Goal: Find specific page/section: Find specific page/section

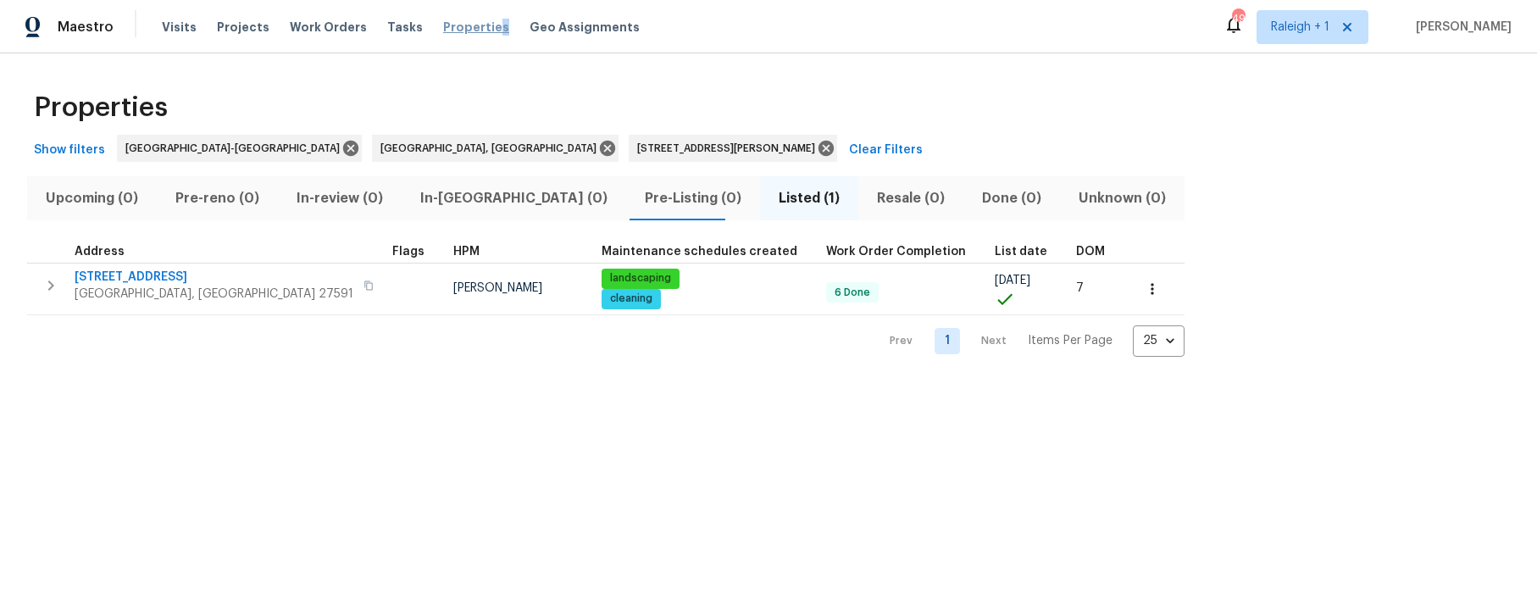
drag, startPoint x: 485, startPoint y: 27, endPoint x: 456, endPoint y: 27, distance: 28.8
click at [463, 27] on div "Visits Projects Work Orders Tasks Properties Geo Assignments" at bounding box center [411, 27] width 498 height 34
click at [455, 26] on span "Properties" at bounding box center [476, 27] width 66 height 17
click at [453, 31] on span "Properties" at bounding box center [476, 27] width 66 height 17
click at [450, 25] on span "Properties" at bounding box center [476, 27] width 66 height 17
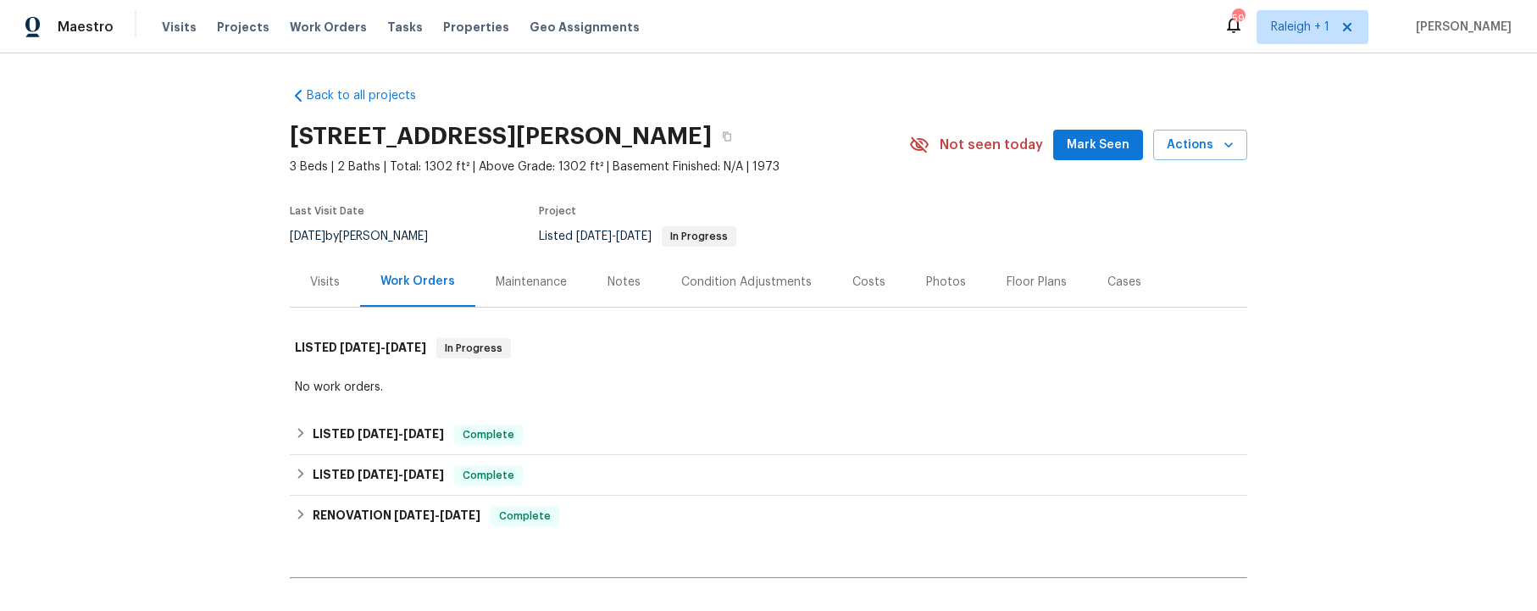
click at [330, 275] on div "Visits" at bounding box center [325, 282] width 30 height 17
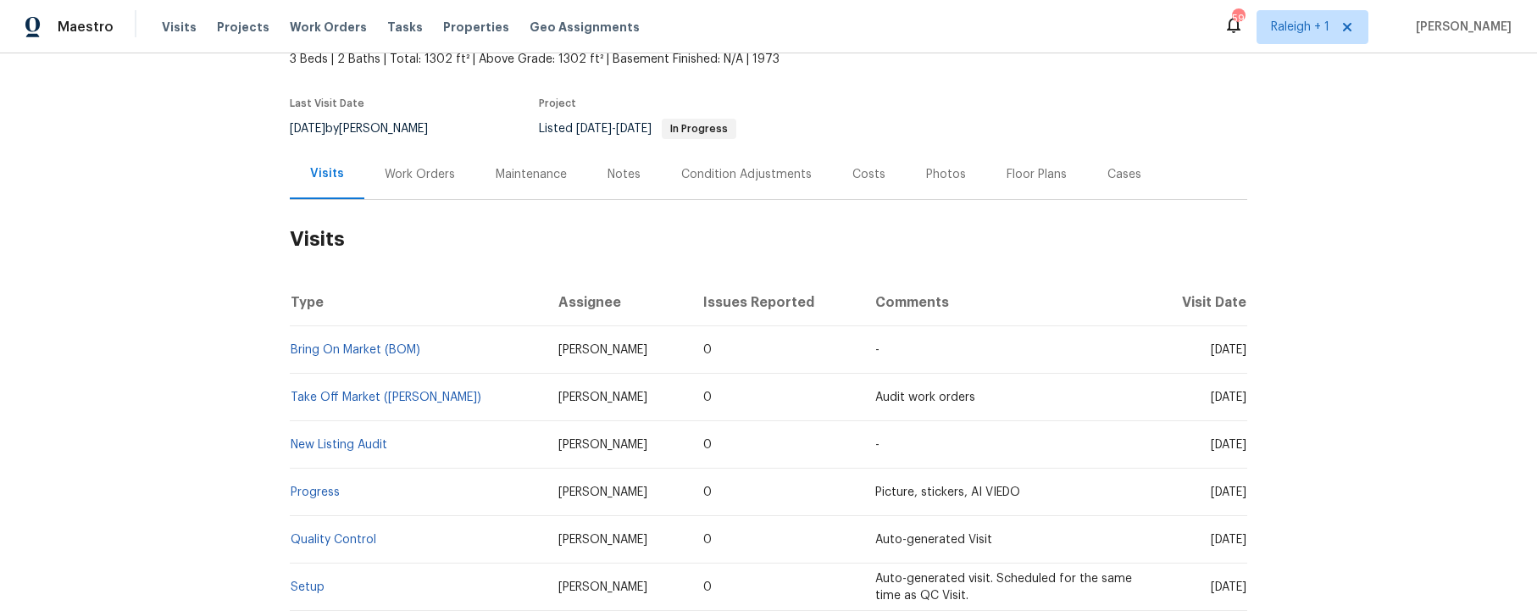
scroll to position [139, 0]
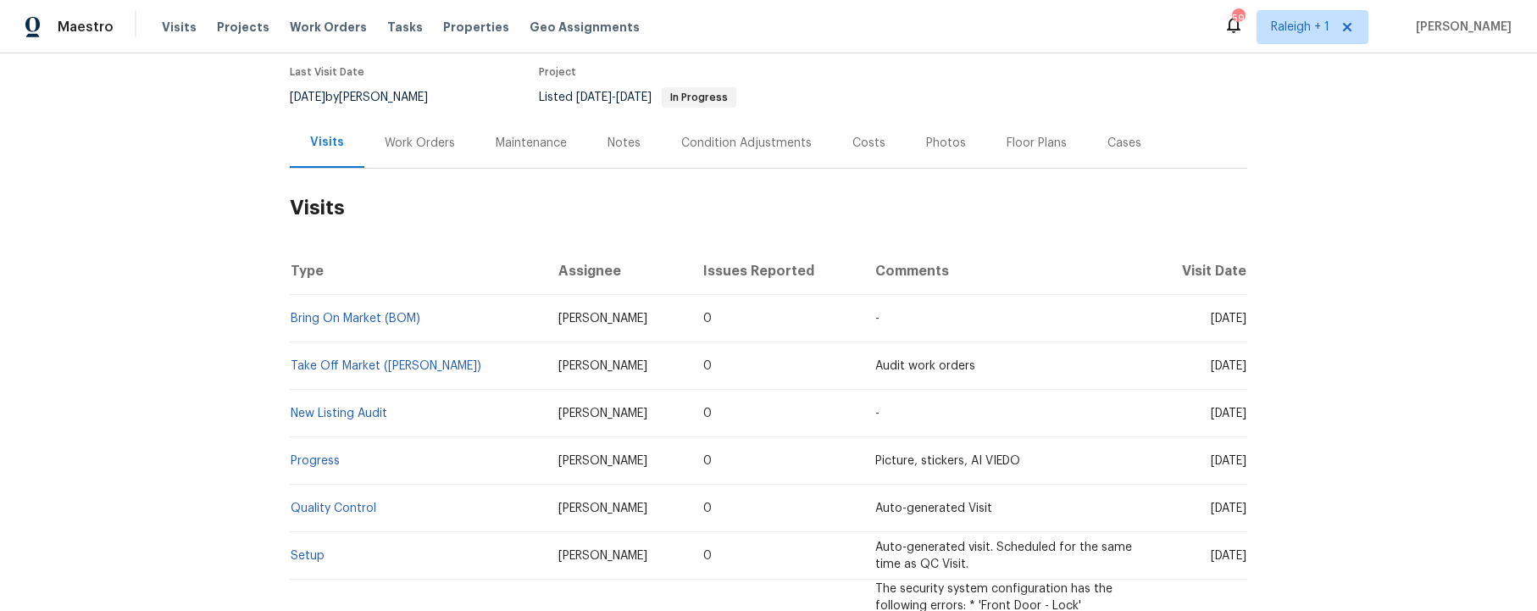
click at [931, 147] on div "Photos" at bounding box center [946, 143] width 40 height 17
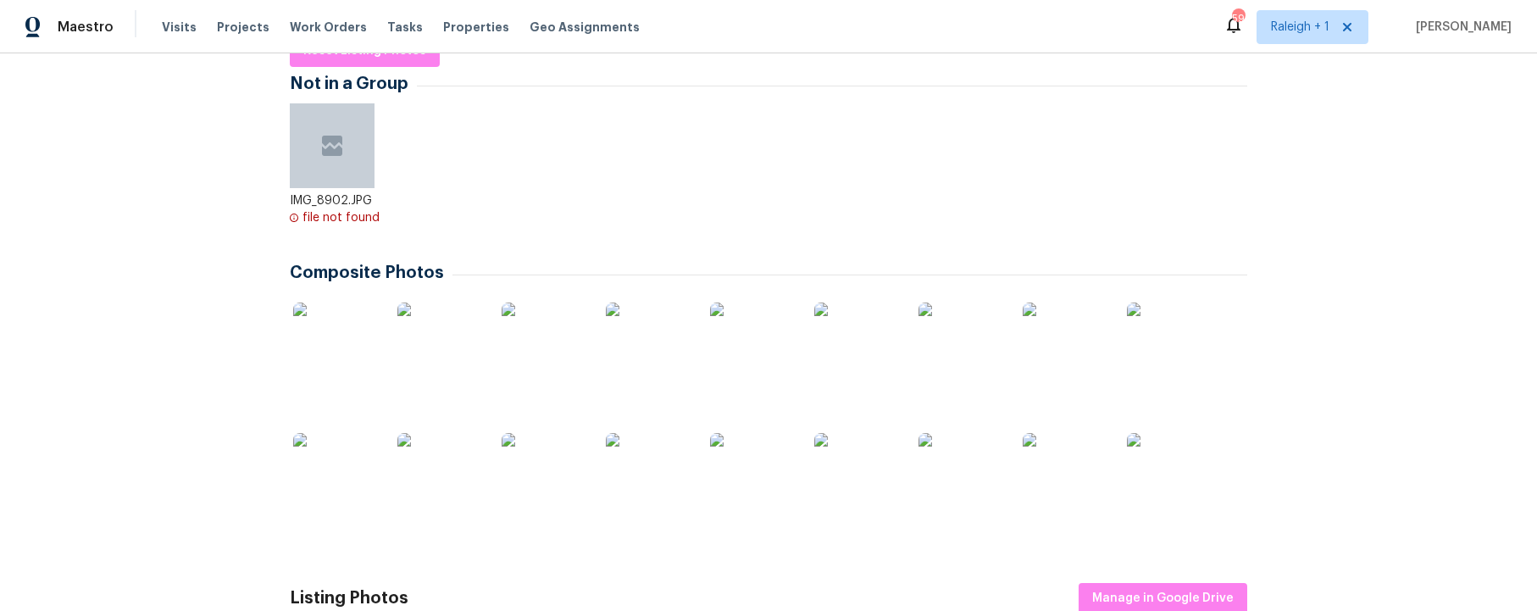
scroll to position [290, 0]
click at [1160, 343] on img at bounding box center [1169, 344] width 85 height 85
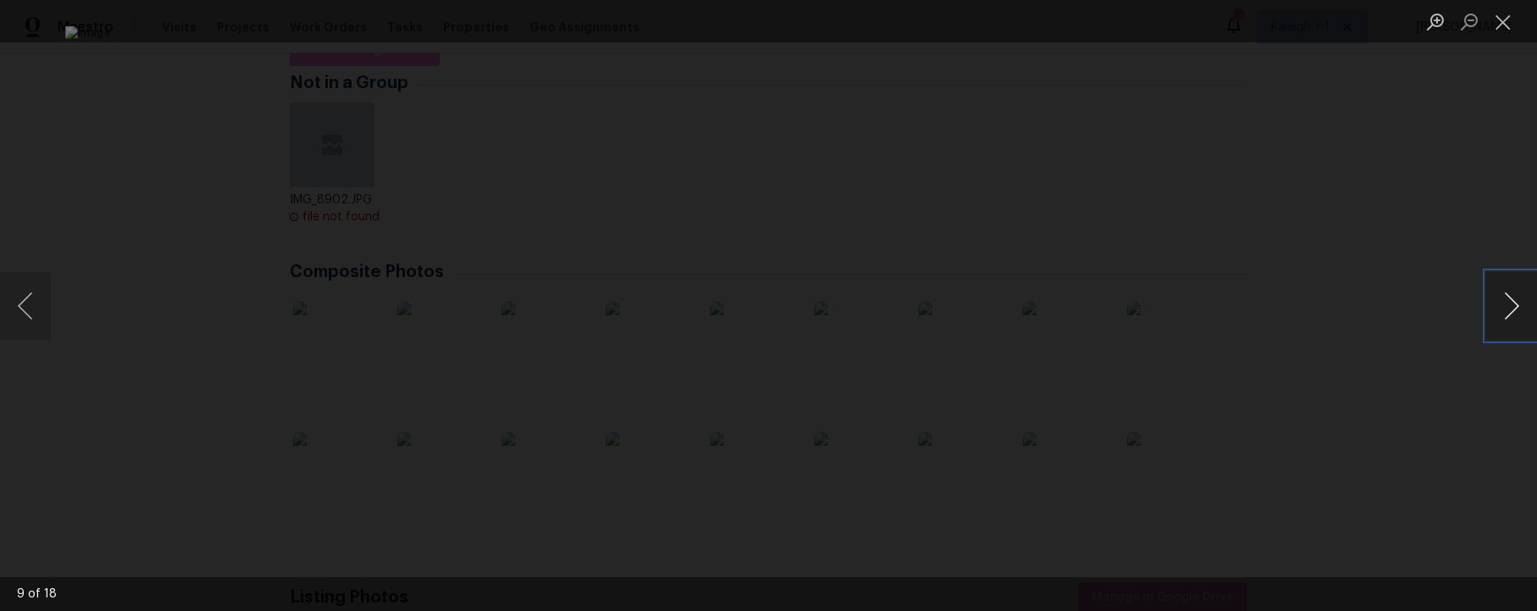
click at [1512, 304] on button "Next image" at bounding box center [1511, 306] width 51 height 68
click at [1510, 311] on button "Next image" at bounding box center [1511, 306] width 51 height 68
click at [1514, 308] on button "Next image" at bounding box center [1511, 306] width 51 height 68
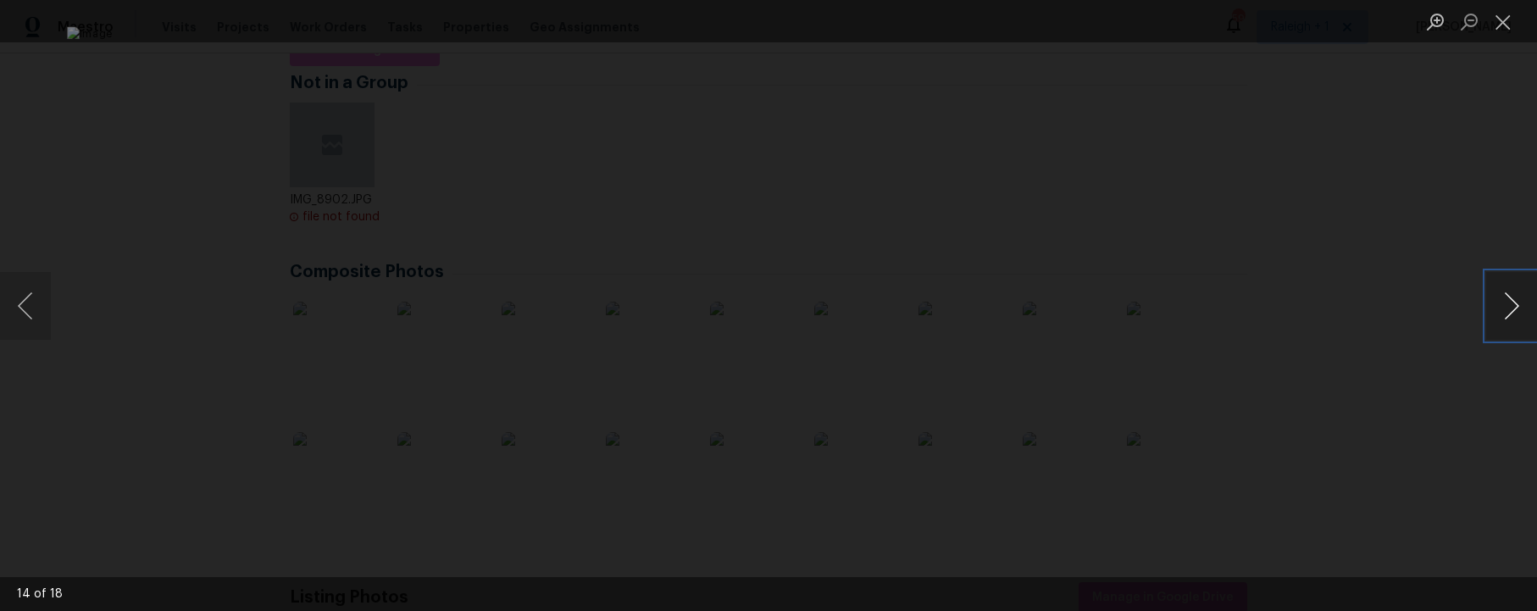
click at [1514, 308] on button "Next image" at bounding box center [1511, 306] width 51 height 68
click at [24, 303] on button "Previous image" at bounding box center [25, 306] width 51 height 68
click at [1512, 310] on button "Next image" at bounding box center [1511, 306] width 51 height 68
click at [1515, 303] on button "Next image" at bounding box center [1511, 306] width 51 height 68
click at [1508, 303] on button "Next image" at bounding box center [1511, 306] width 51 height 68
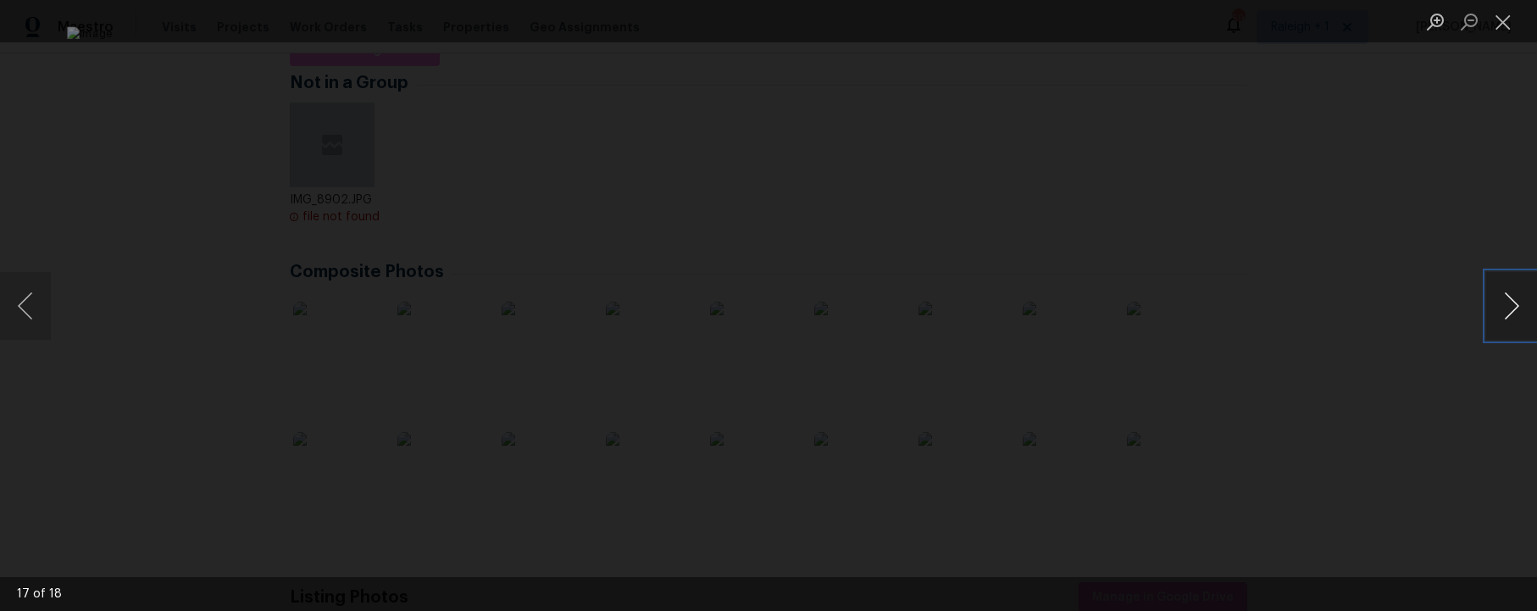
click at [1507, 303] on button "Next image" at bounding box center [1511, 306] width 51 height 68
click at [1507, 302] on button "Next image" at bounding box center [1511, 306] width 51 height 68
click at [1508, 22] on button "Close lightbox" at bounding box center [1503, 22] width 34 height 30
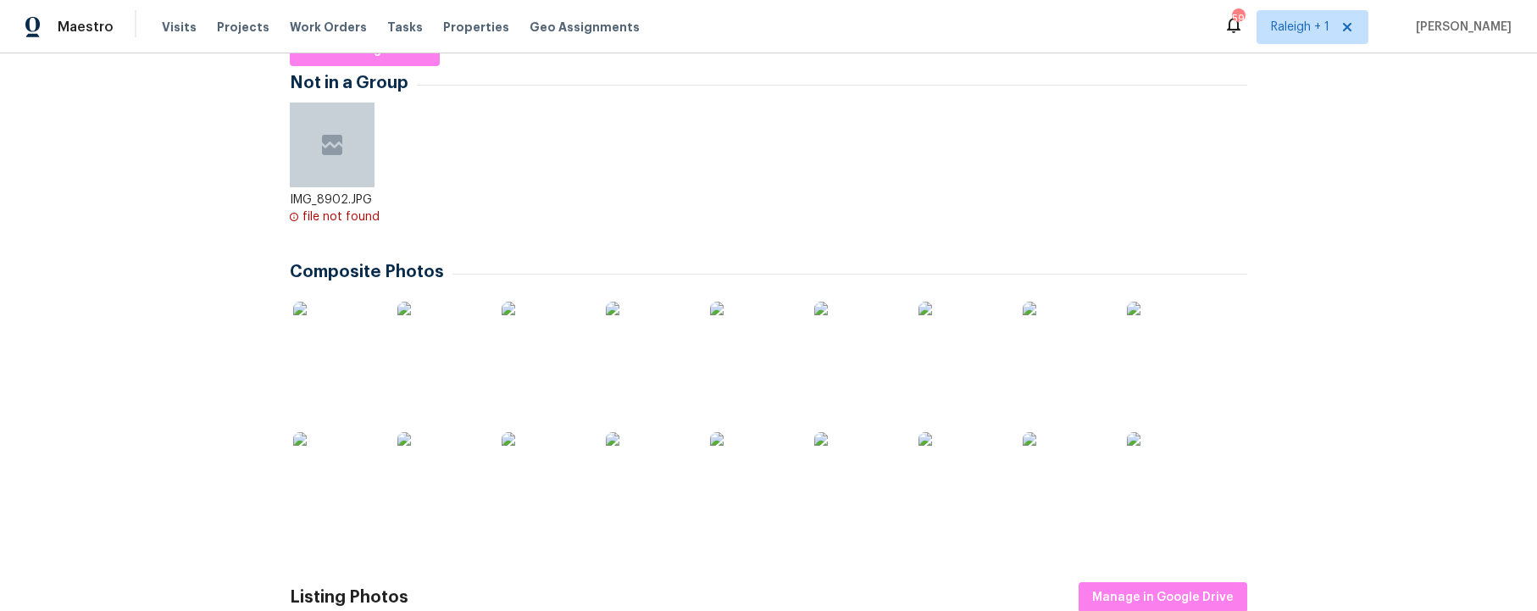
scroll to position [0, 0]
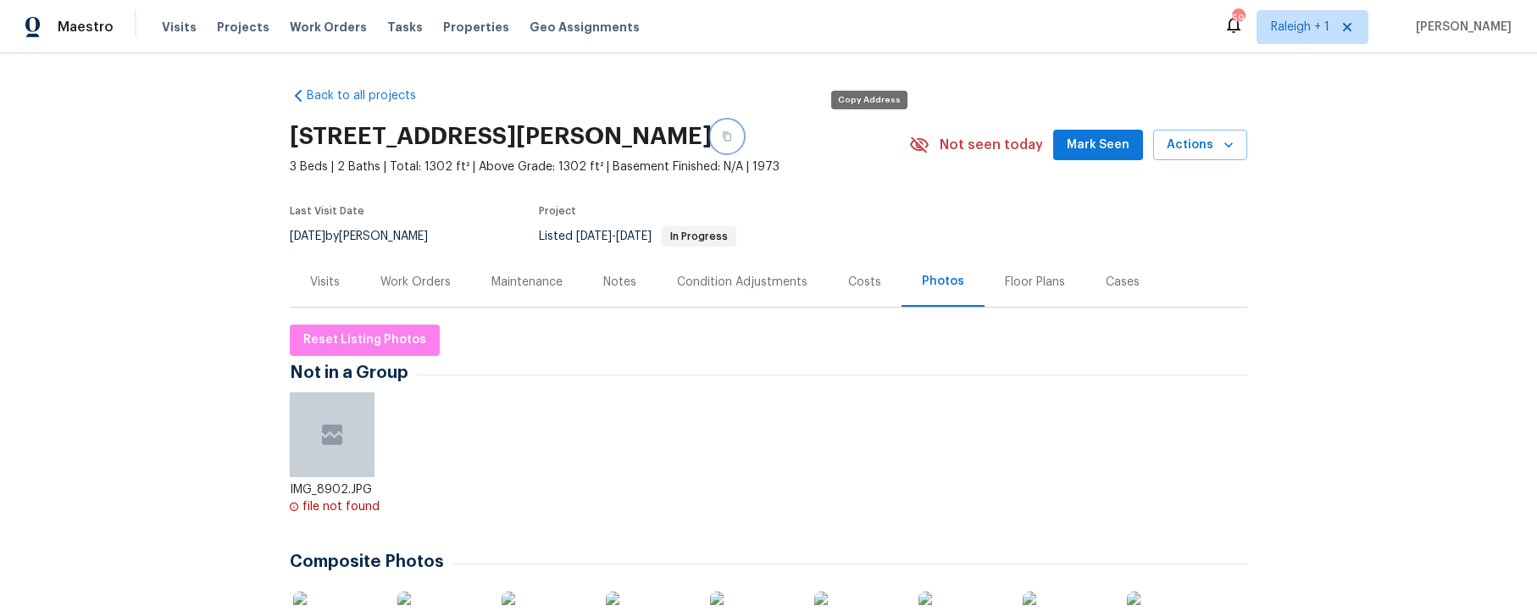
click at [732, 134] on icon "button" at bounding box center [727, 136] width 10 height 10
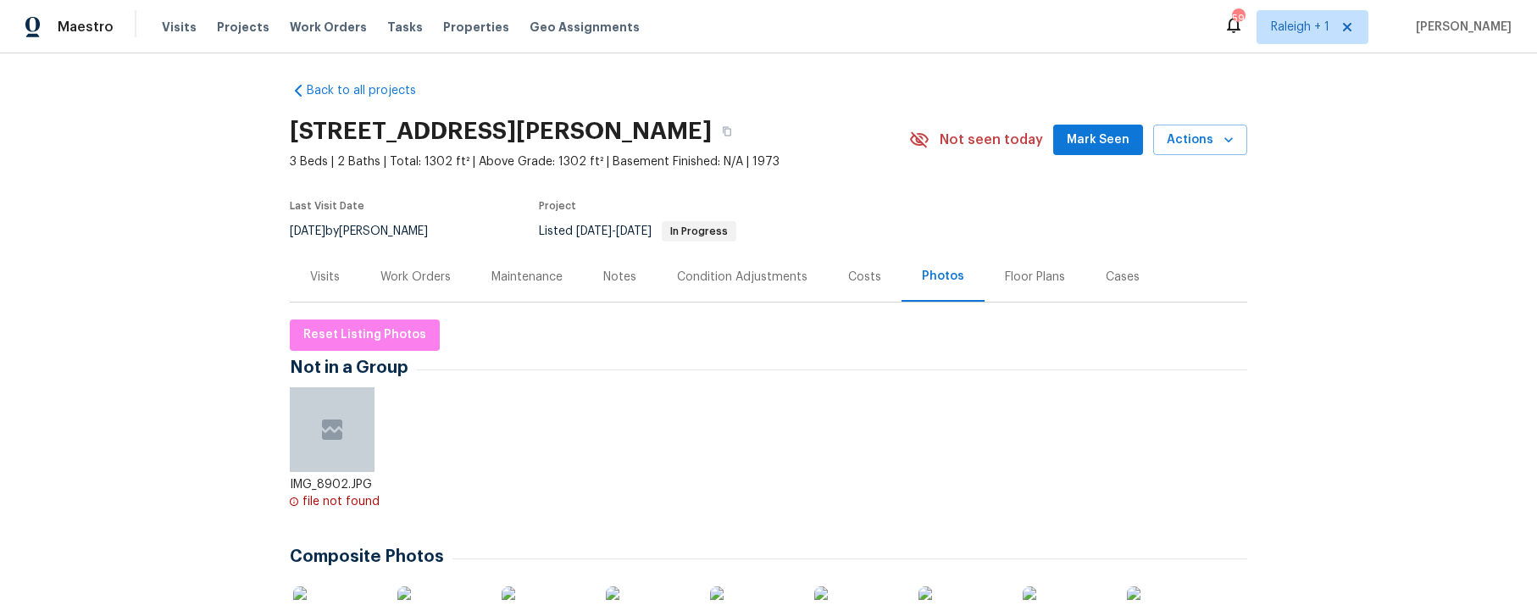
drag, startPoint x: 457, startPoint y: 29, endPoint x: 458, endPoint y: 44, distance: 15.3
click at [458, 29] on span "Properties" at bounding box center [476, 27] width 66 height 17
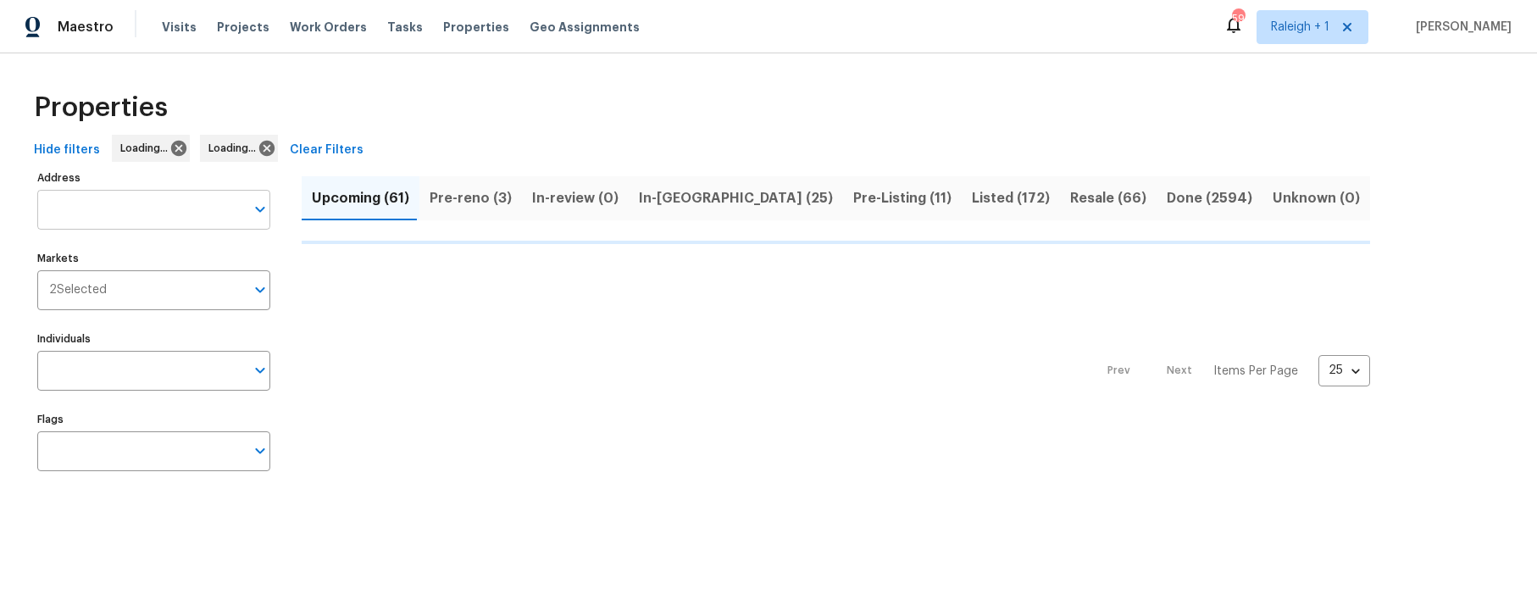
click at [125, 209] on input "Address" at bounding box center [141, 210] width 208 height 40
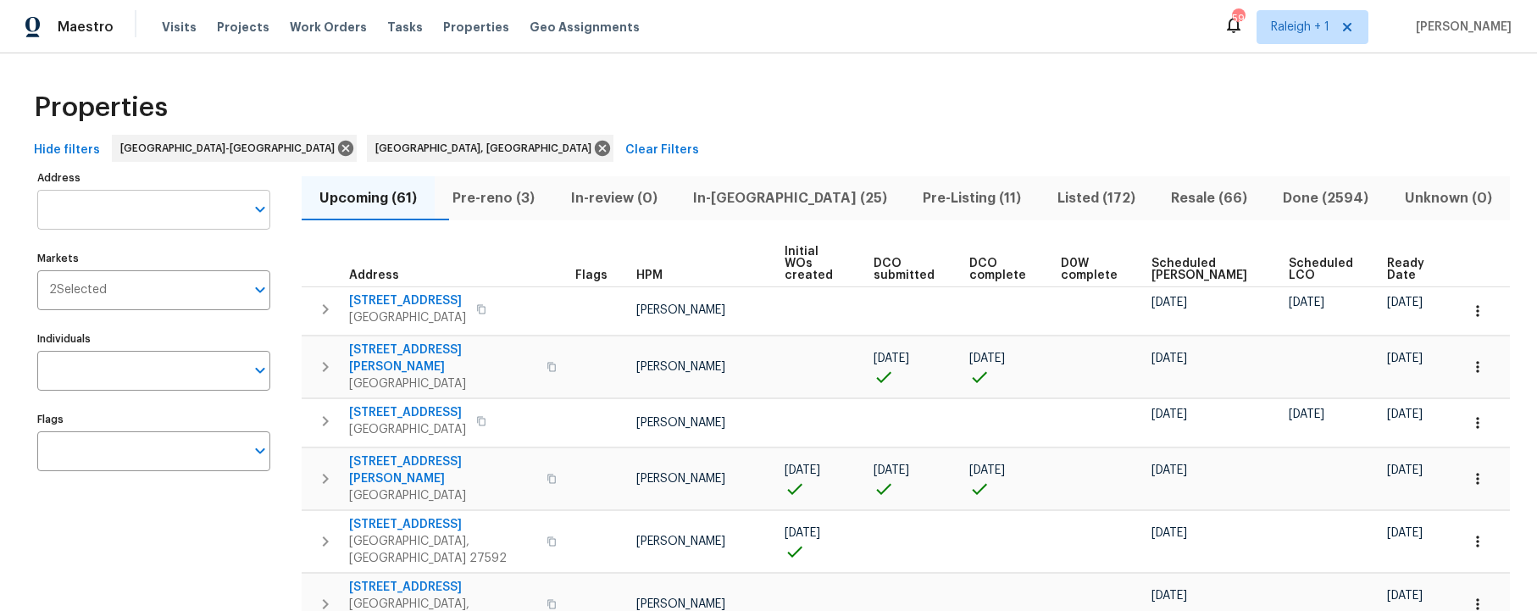
click at [124, 209] on input "Address" at bounding box center [141, 210] width 208 height 40
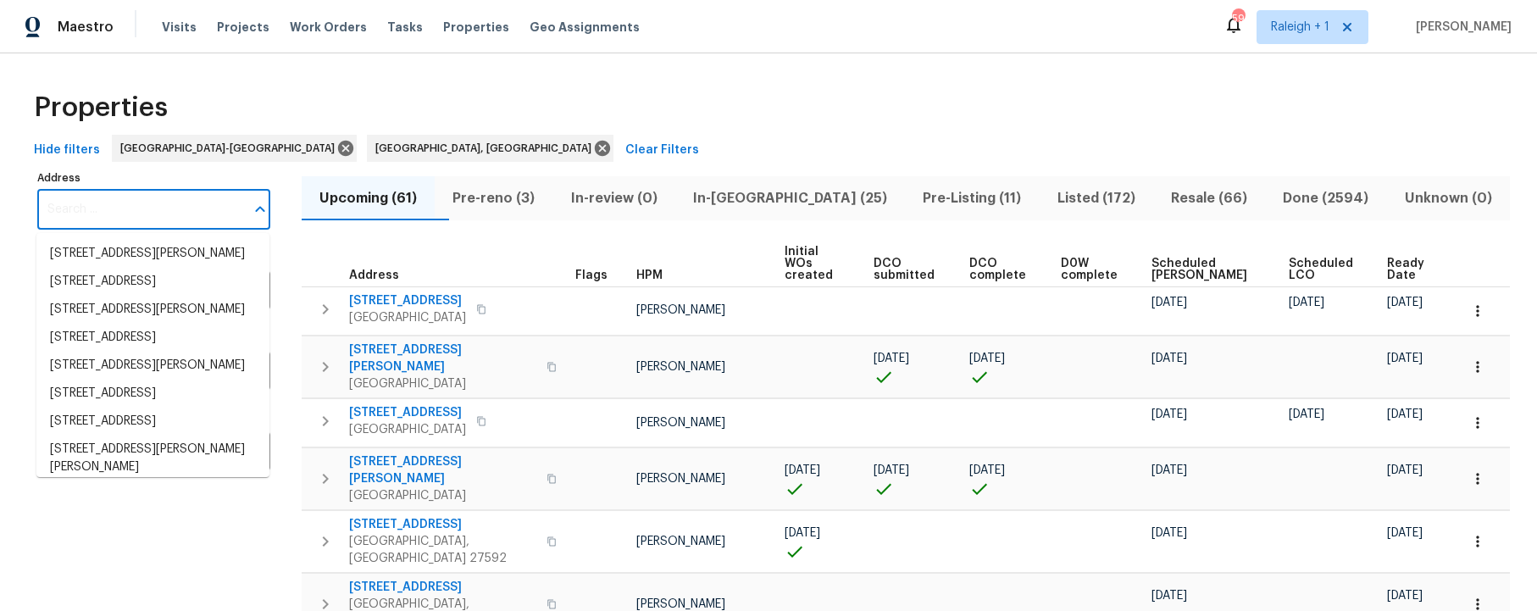
paste input "[STREET_ADDRESS]"
type input "[STREET_ADDRESS]"
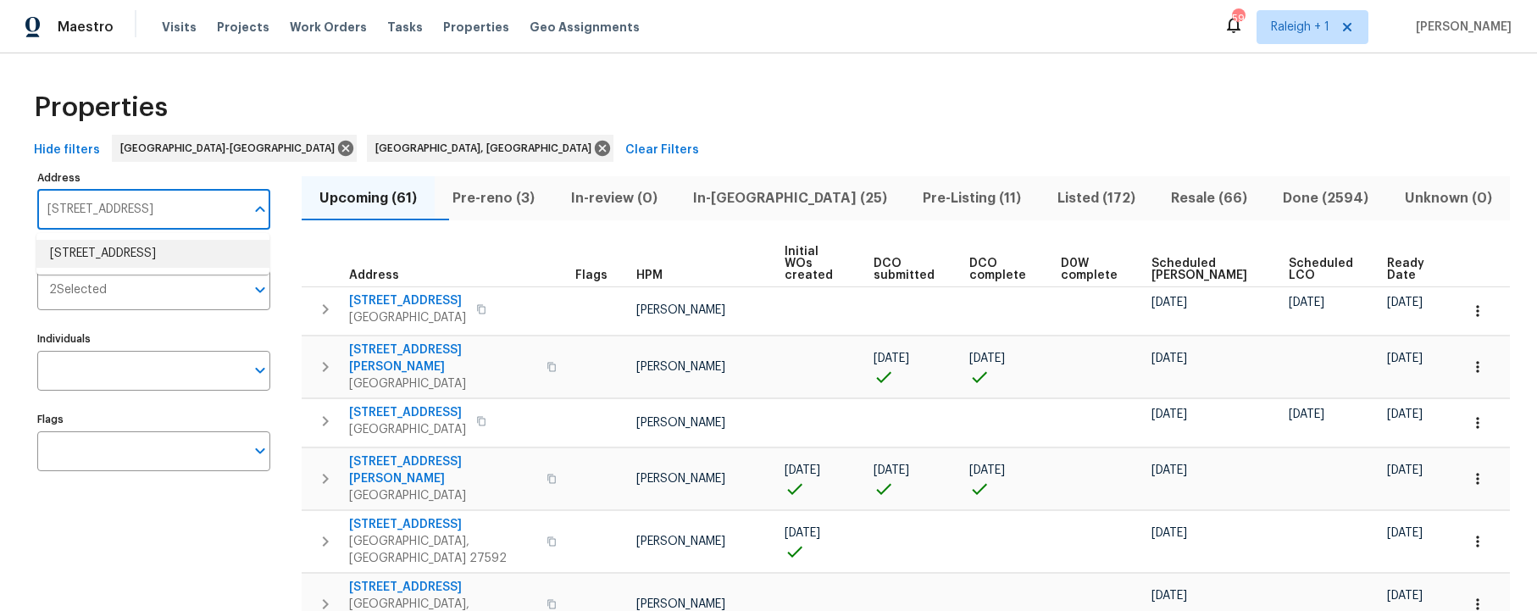
click at [126, 253] on li "308 Wax Myrtle Ct Cary NC 27513" at bounding box center [152, 254] width 233 height 28
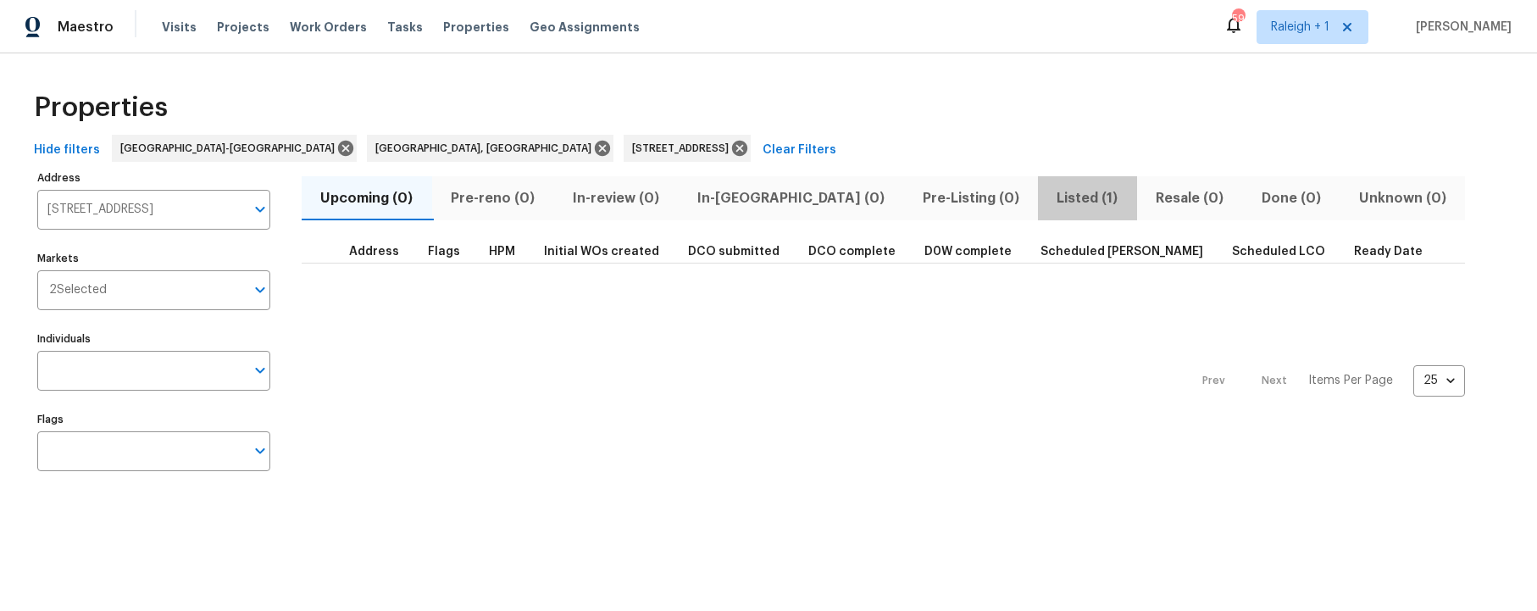
click at [1048, 189] on span "Listed (1)" at bounding box center [1087, 198] width 79 height 24
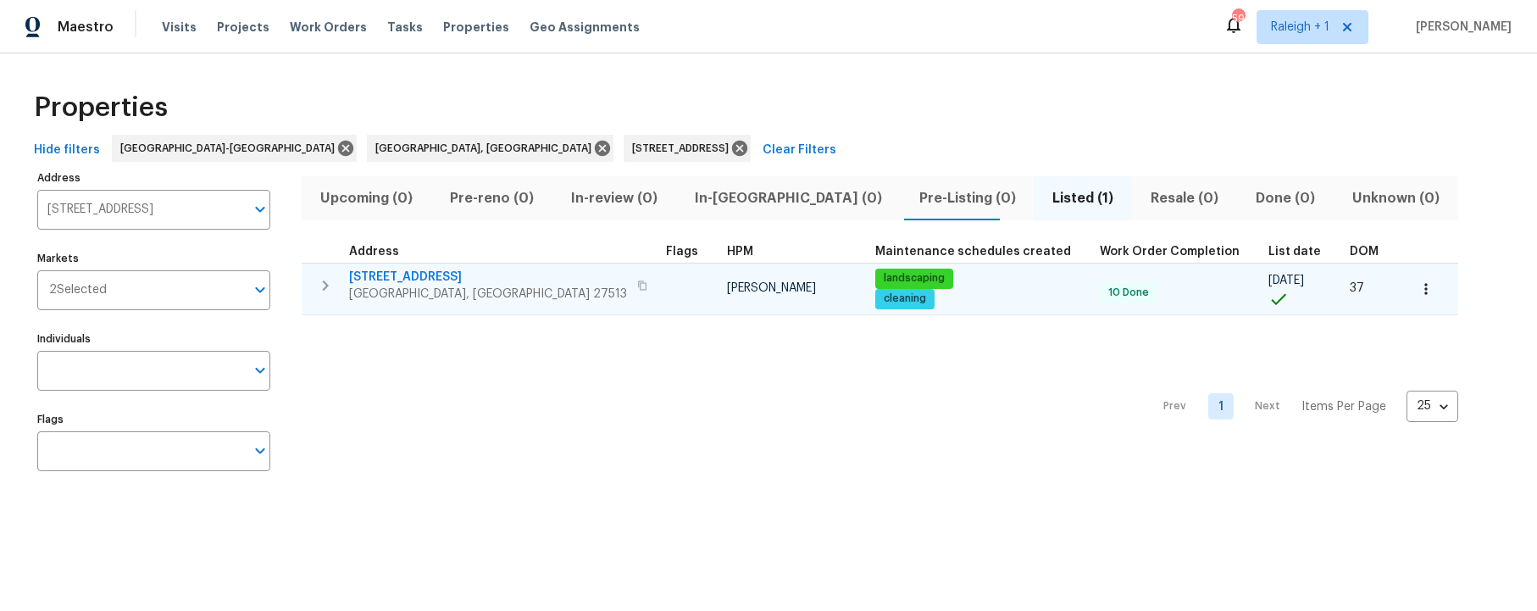
click at [385, 275] on span "[STREET_ADDRESS]" at bounding box center [488, 277] width 278 height 17
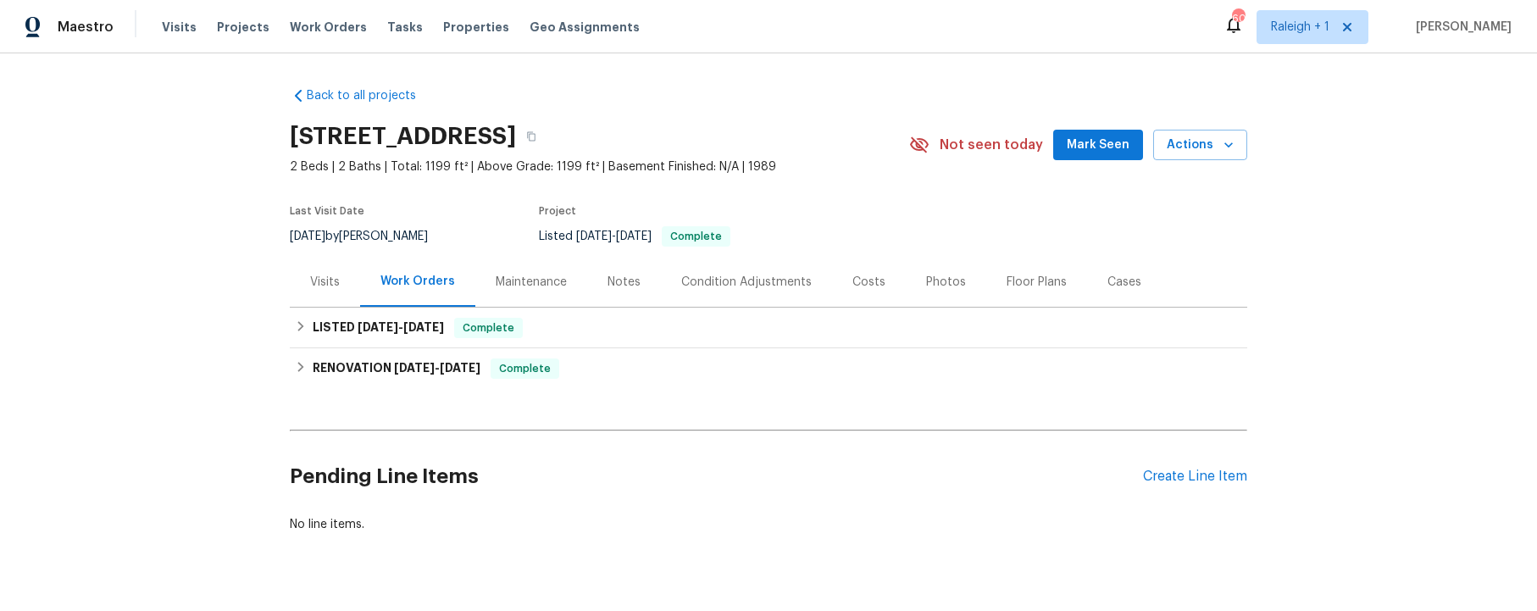
click at [328, 280] on div "Visits" at bounding box center [325, 282] width 30 height 17
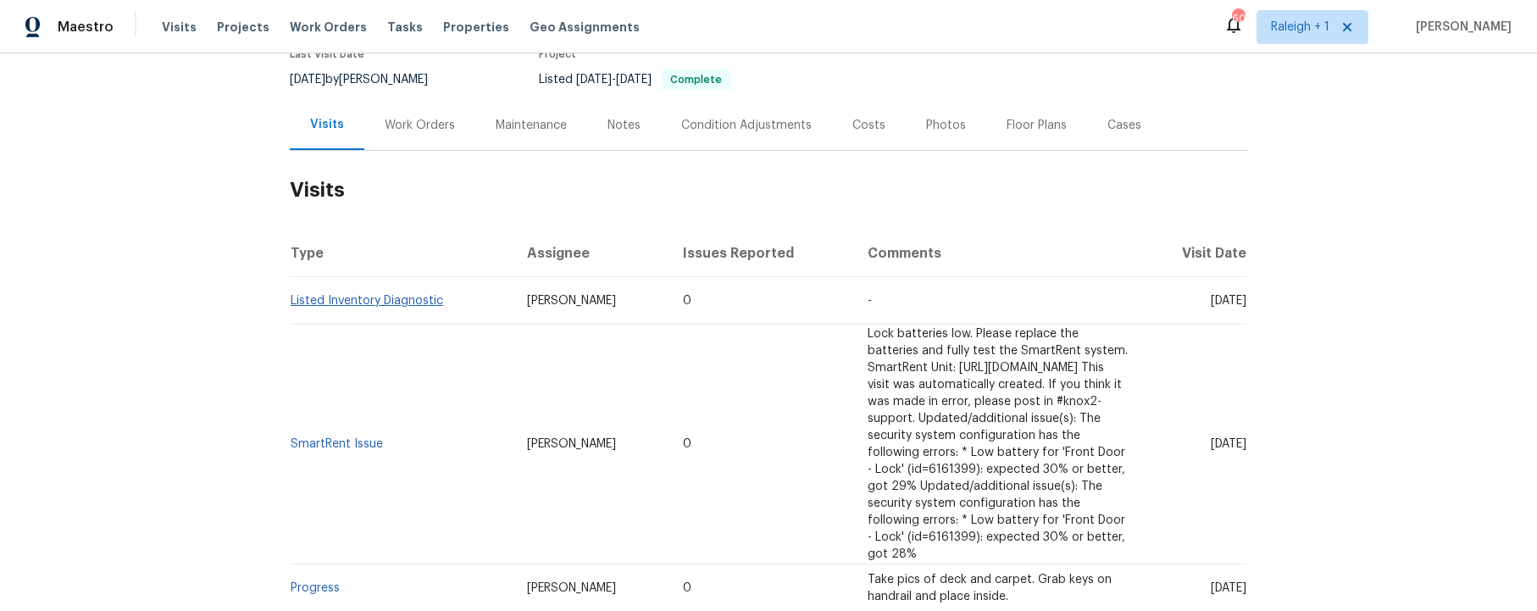
scroll to position [160, 0]
click at [328, 300] on link "Listed Inventory Diagnostic" at bounding box center [367, 297] width 153 height 12
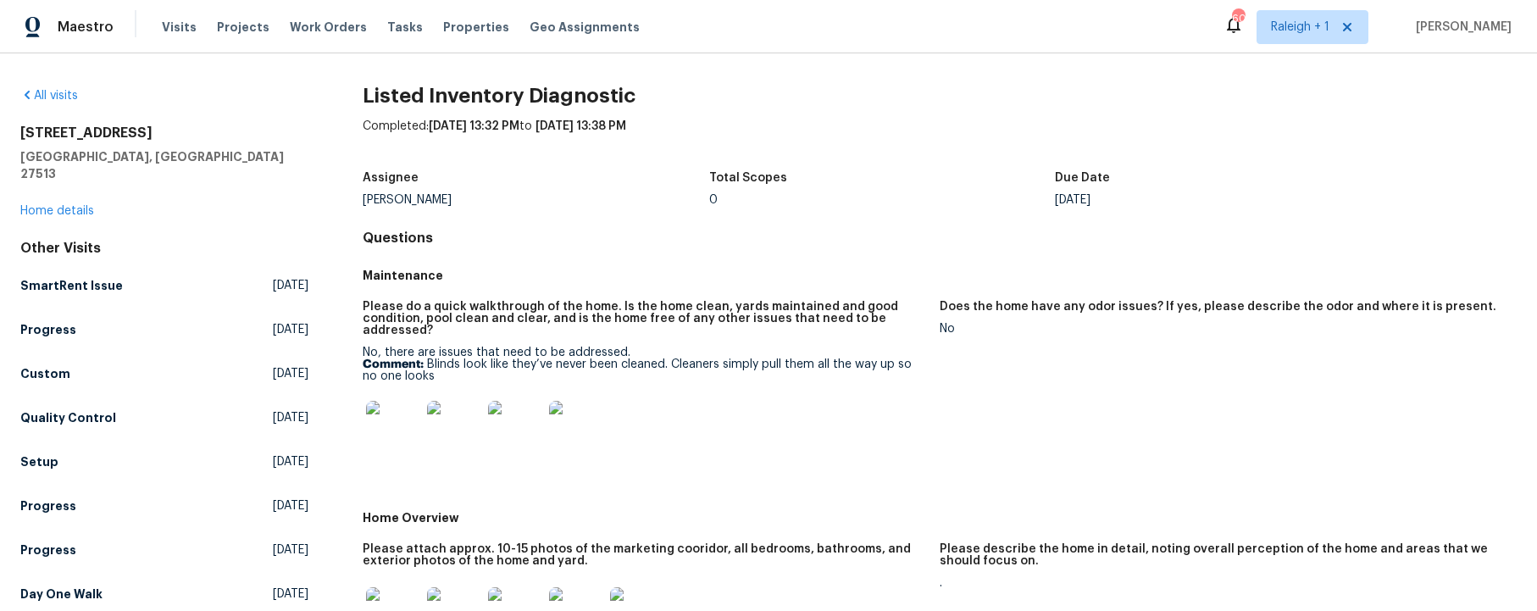
click at [972, 374] on figure "Does the home have any odor issues? If yes, please describe the odor and where …" at bounding box center [1228, 397] width 577 height 192
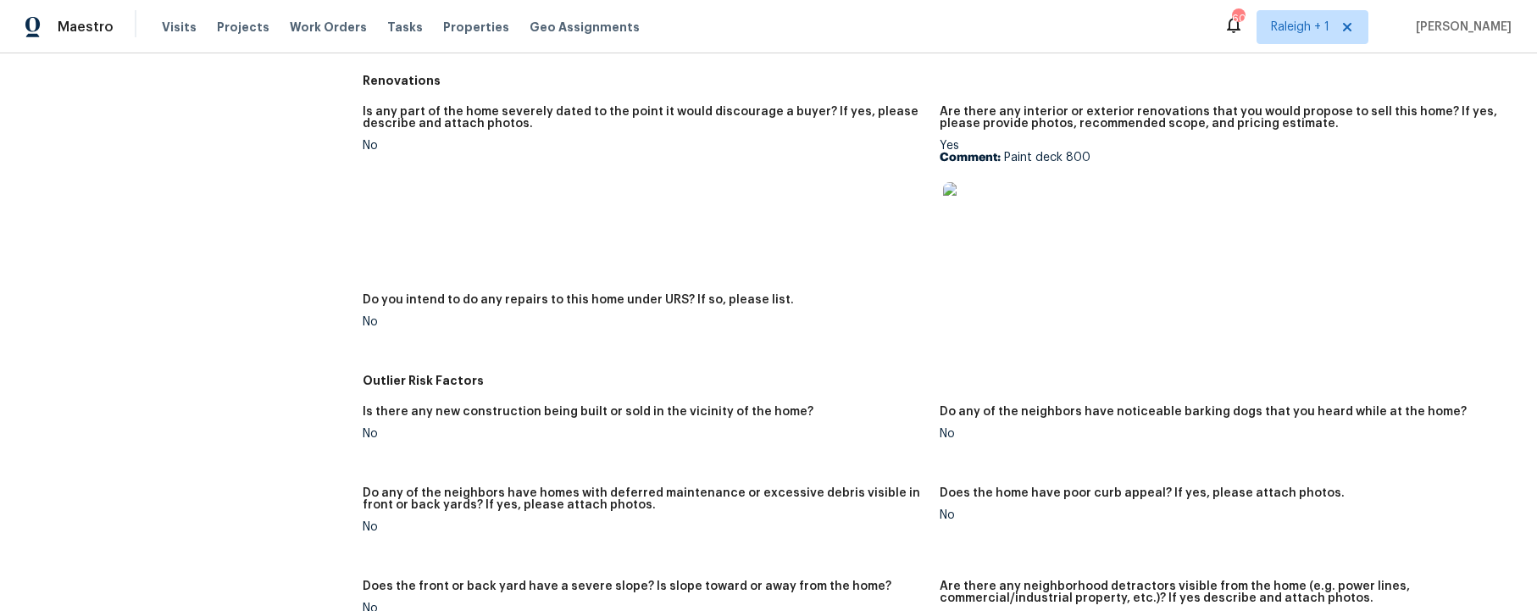
scroll to position [727, 0]
